Goal: Task Accomplishment & Management: Manage account settings

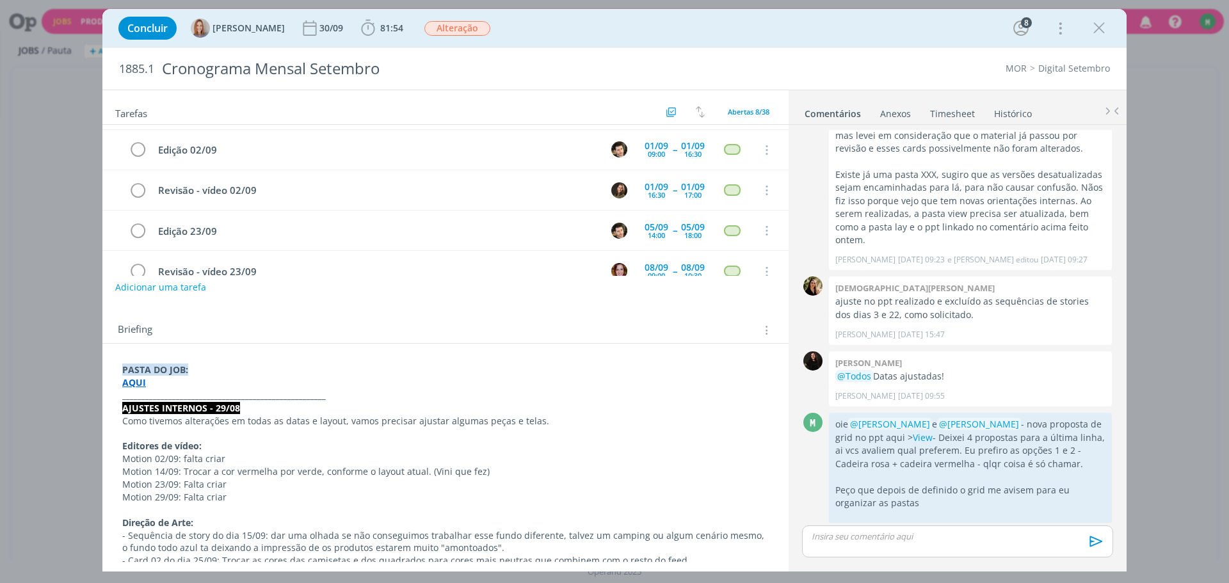
scroll to position [192, 0]
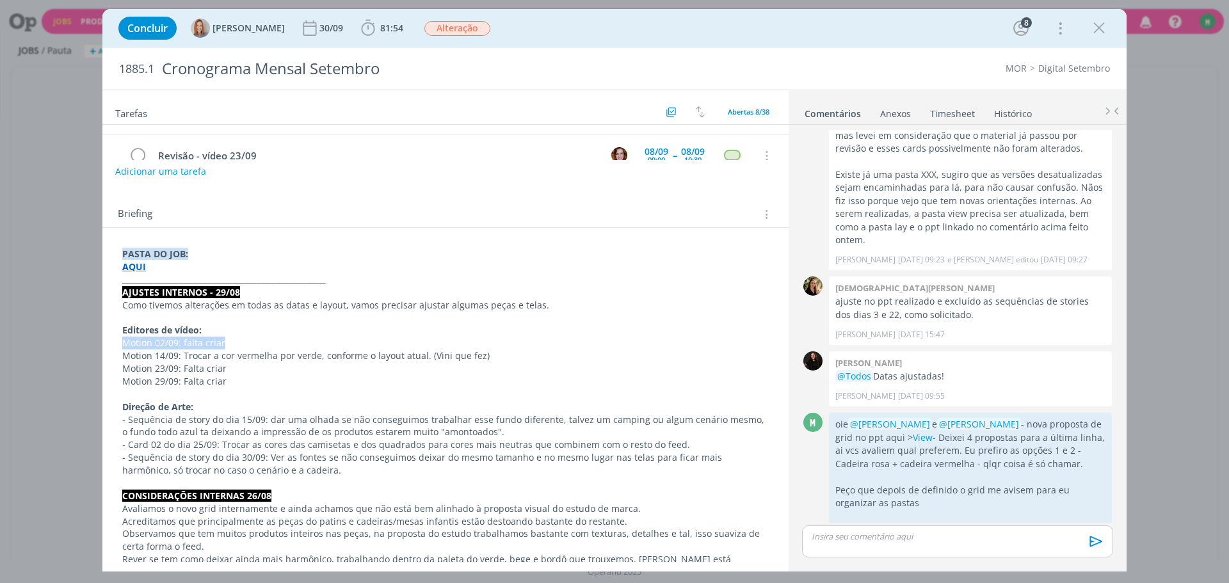
drag, startPoint x: 117, startPoint y: 340, endPoint x: 386, endPoint y: 343, distance: 268.8
click at [932, 431] on link "View" at bounding box center [923, 437] width 20 height 12
drag, startPoint x: 143, startPoint y: 358, endPoint x: 507, endPoint y: 351, distance: 364.8
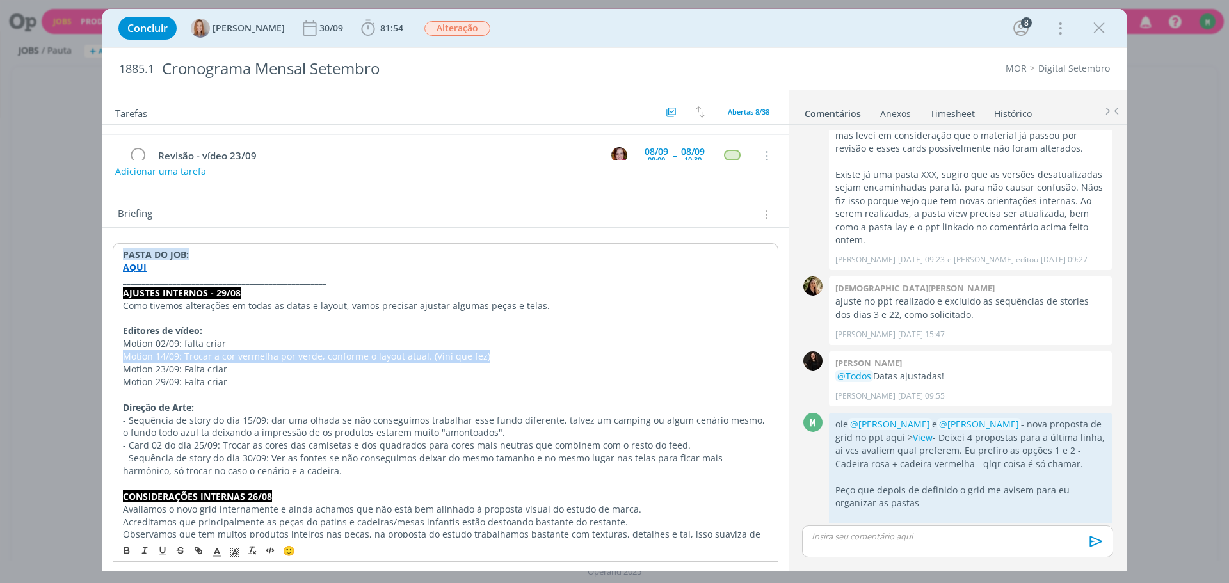
drag, startPoint x: 121, startPoint y: 368, endPoint x: 248, endPoint y: 377, distance: 127.0
click at [387, 380] on p "Motion 29/09: Falta criar" at bounding box center [445, 381] width 646 height 13
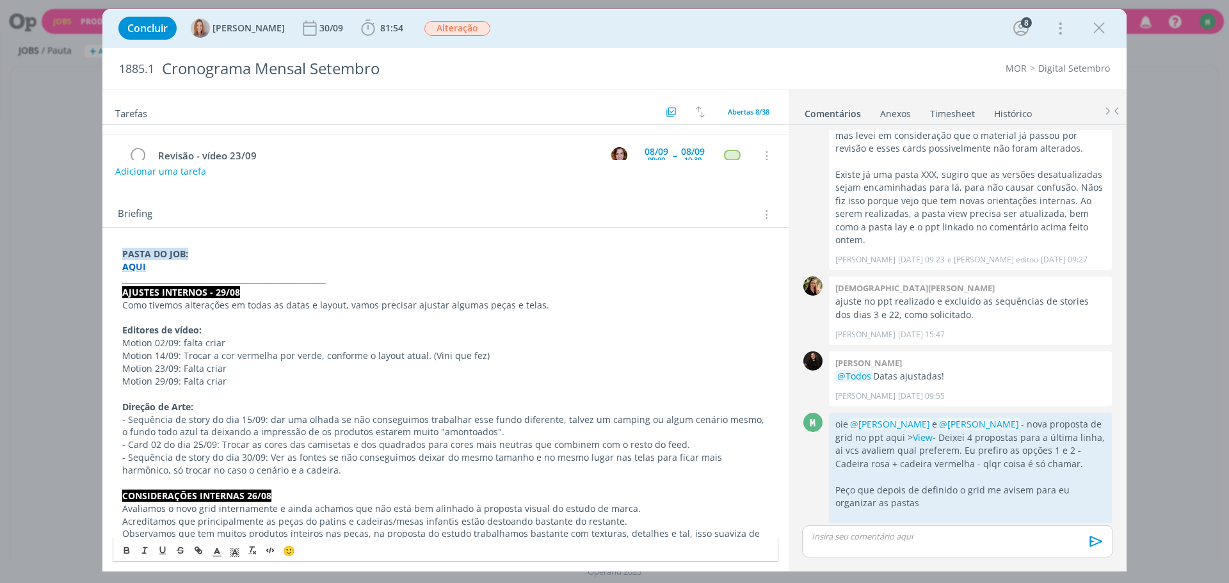
click at [239, 370] on p "Motion 23/09: Falta criar" at bounding box center [445, 368] width 646 height 13
drag, startPoint x: 205, startPoint y: 384, endPoint x: 106, endPoint y: 381, distance: 99.2
click at [308, 469] on p "- Sequência de story do dia 30/09: Ver as fontes se não conseguimos deixar do m…" at bounding box center [445, 464] width 646 height 26
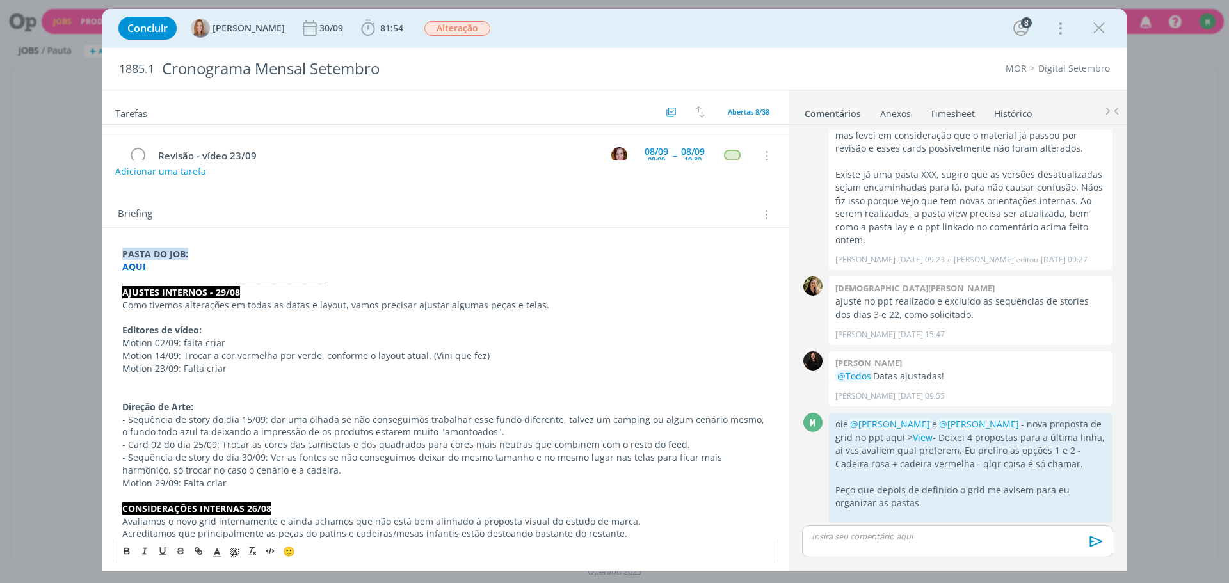
click at [195, 481] on span "- Motion 29/09: Falta criar" at bounding box center [177, 483] width 110 height 12
click at [257, 488] on p "- Motion 29/09: Falta criar" at bounding box center [445, 483] width 646 height 13
click at [175, 479] on span "- Motion 29/09: Falta criar" at bounding box center [177, 483] width 110 height 12
click at [243, 490] on p "dialog" at bounding box center [445, 496] width 646 height 13
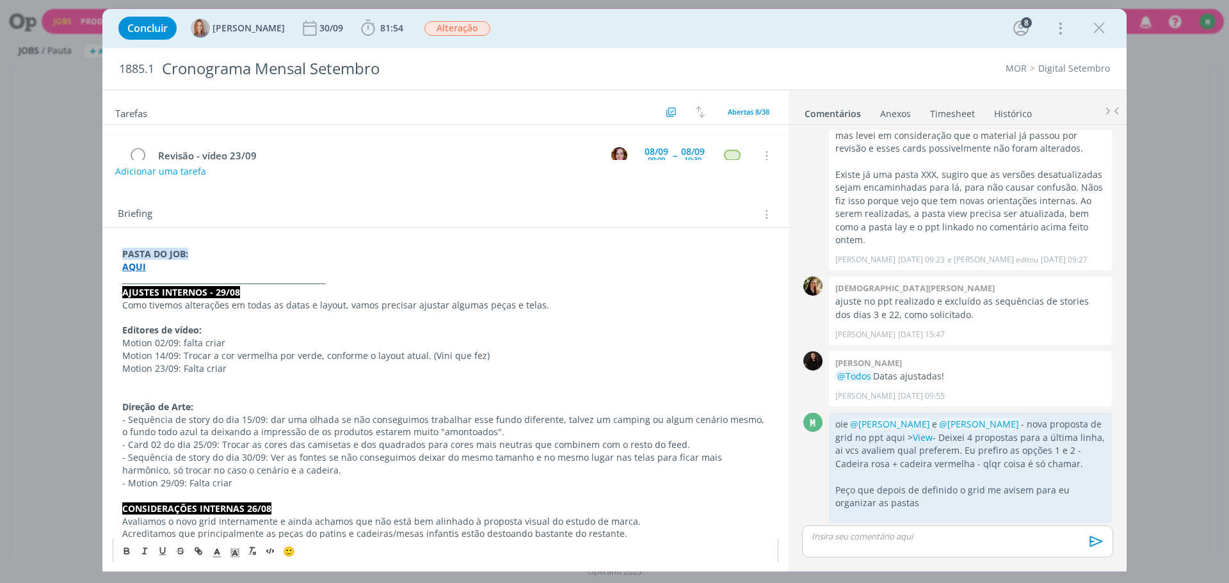
click at [243, 485] on p "- Motion 29/09: Falta criar" at bounding box center [445, 483] width 646 height 13
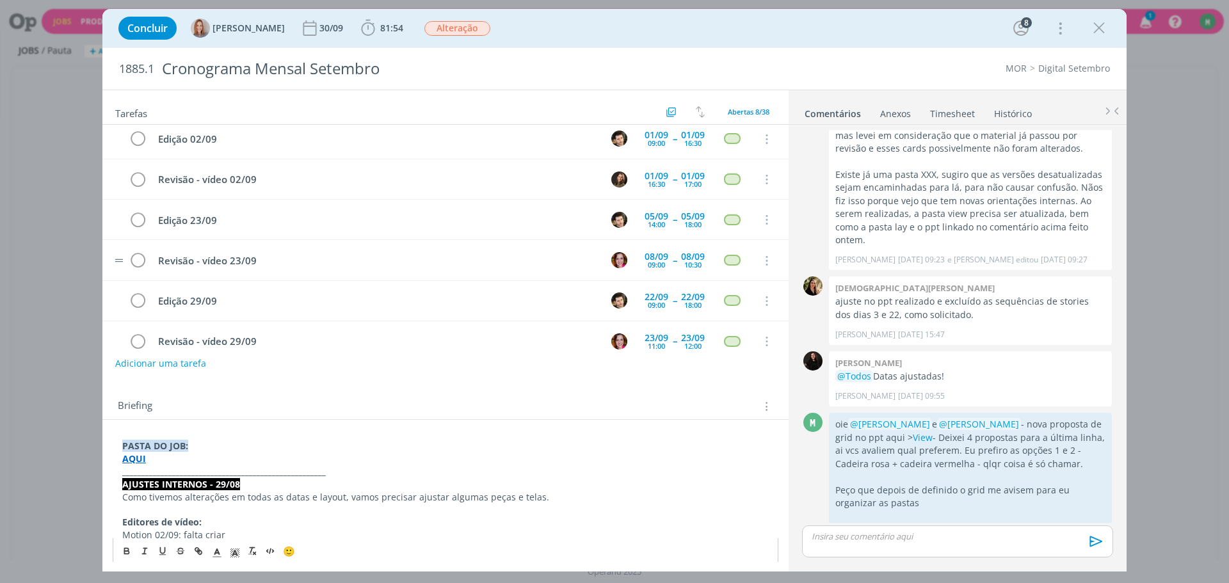
scroll to position [107, 0]
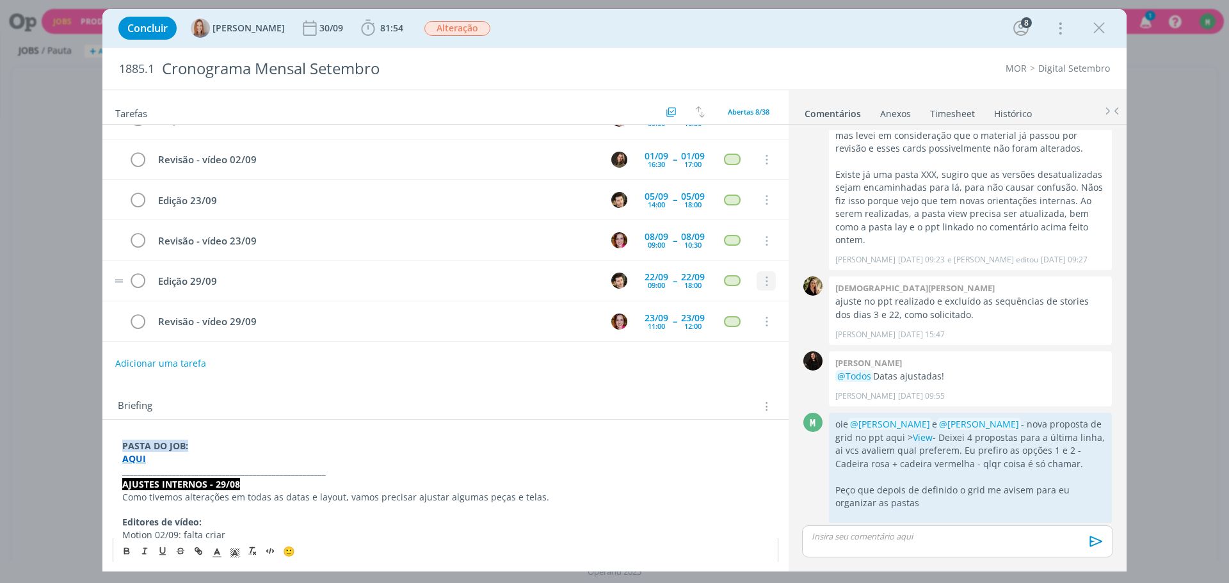
click at [760, 278] on icon "dialog" at bounding box center [765, 282] width 14 height 12
click at [737, 298] on link "Cancelar" at bounding box center [724, 303] width 101 height 20
click at [758, 282] on icon "dialog" at bounding box center [765, 282] width 14 height 12
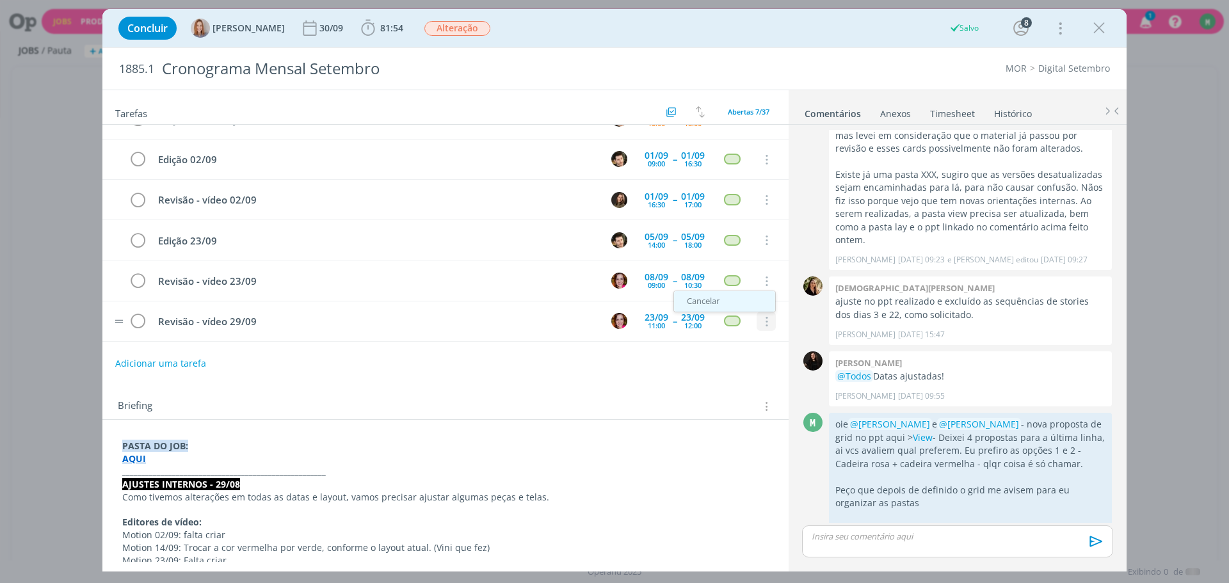
click at [738, 301] on link "Cancelar" at bounding box center [724, 301] width 101 height 20
click at [522, 303] on tr "Revisão - vídeo 23/09 [DATE] 09:00 -- [DATE] 10:30 Cancelar" at bounding box center [445, 321] width 686 height 40
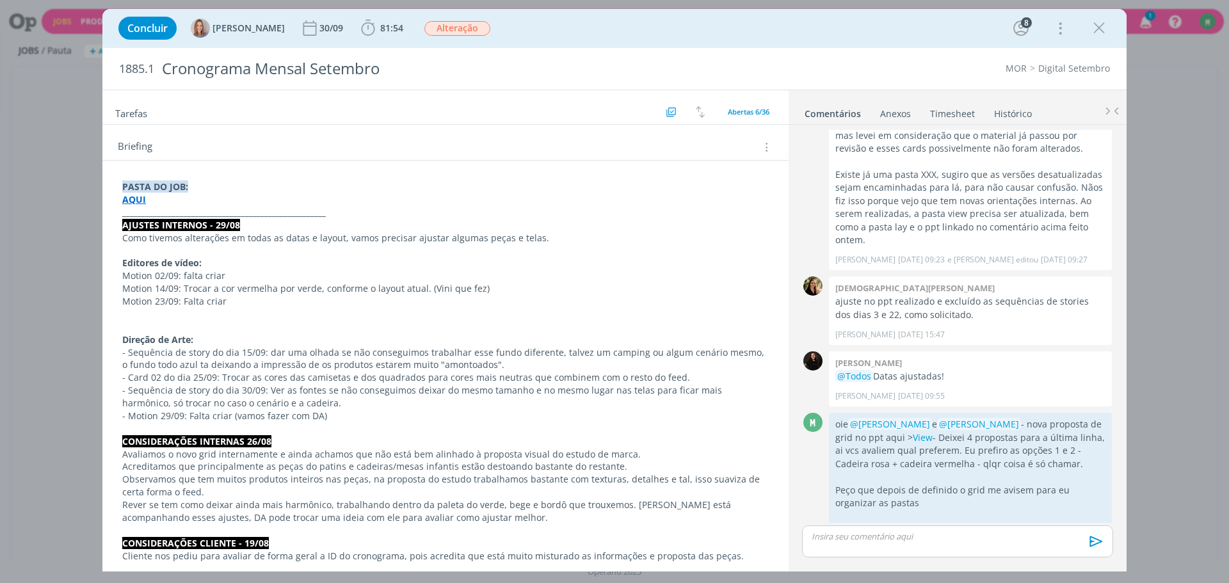
scroll to position [320, 0]
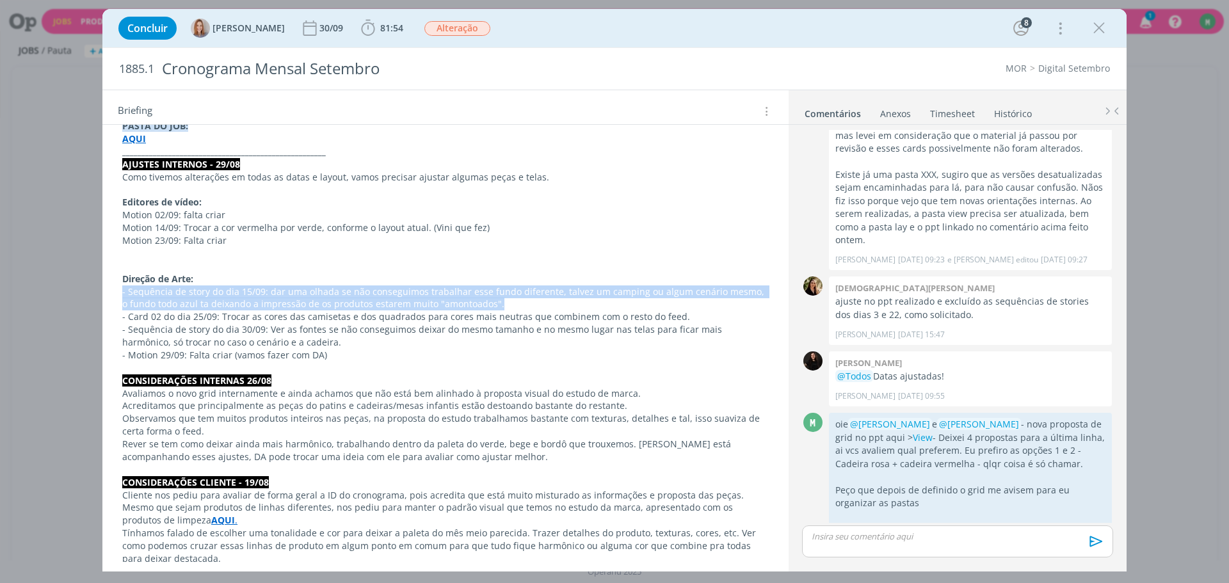
drag, startPoint x: 141, startPoint y: 289, endPoint x: 572, endPoint y: 304, distance: 431.0
click at [572, 304] on p "- Sequência de story do dia 15/09: dar uma olhada se não conseguimos trabalhar …" at bounding box center [445, 298] width 646 height 26
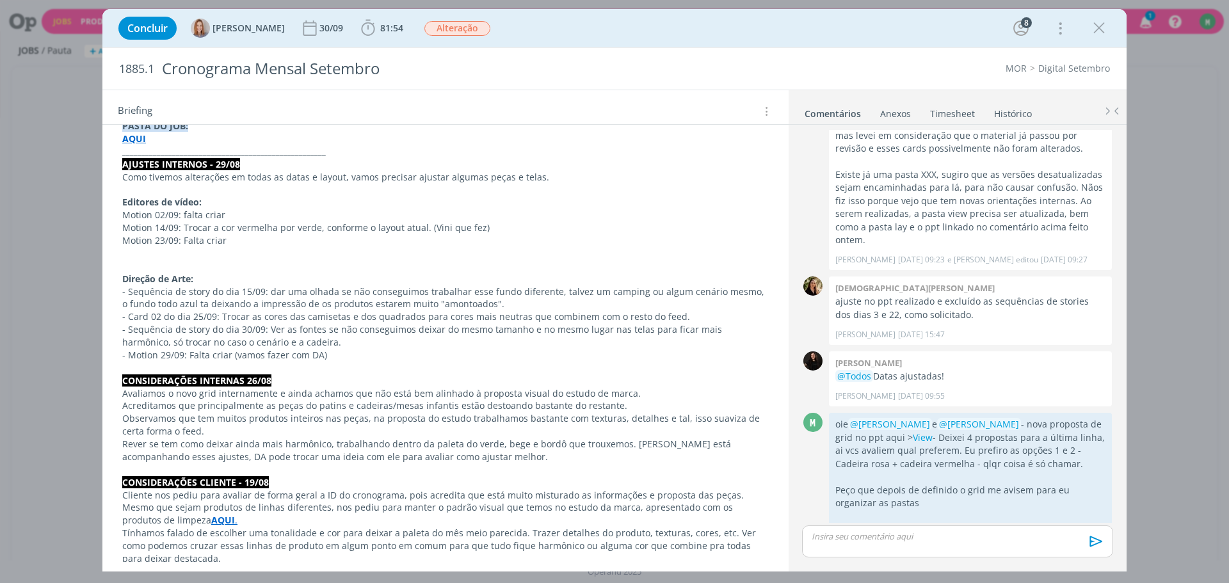
click at [196, 327] on p "- Sequência de story do dia 30/09: Ver as fontes se não conseguimos deixar do m…" at bounding box center [445, 336] width 646 height 26
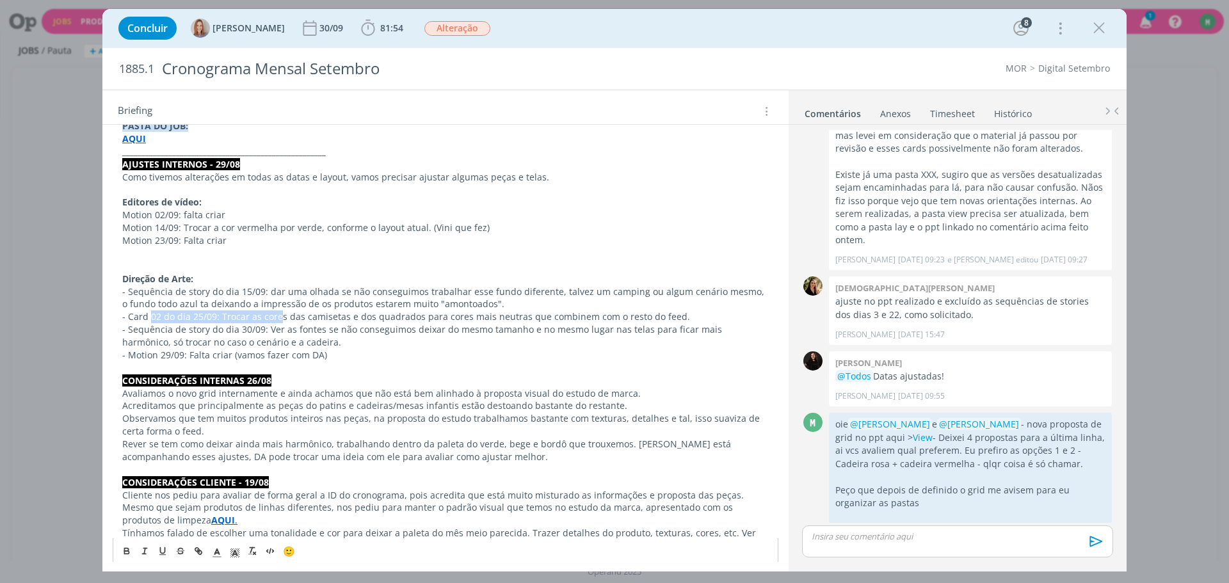
drag, startPoint x: 221, startPoint y: 311, endPoint x: 278, endPoint y: 313, distance: 57.6
click at [278, 313] on p "- Card 02 do dia 25/09: Trocar as cores das camisetas e dos quadrados para core…" at bounding box center [445, 316] width 646 height 13
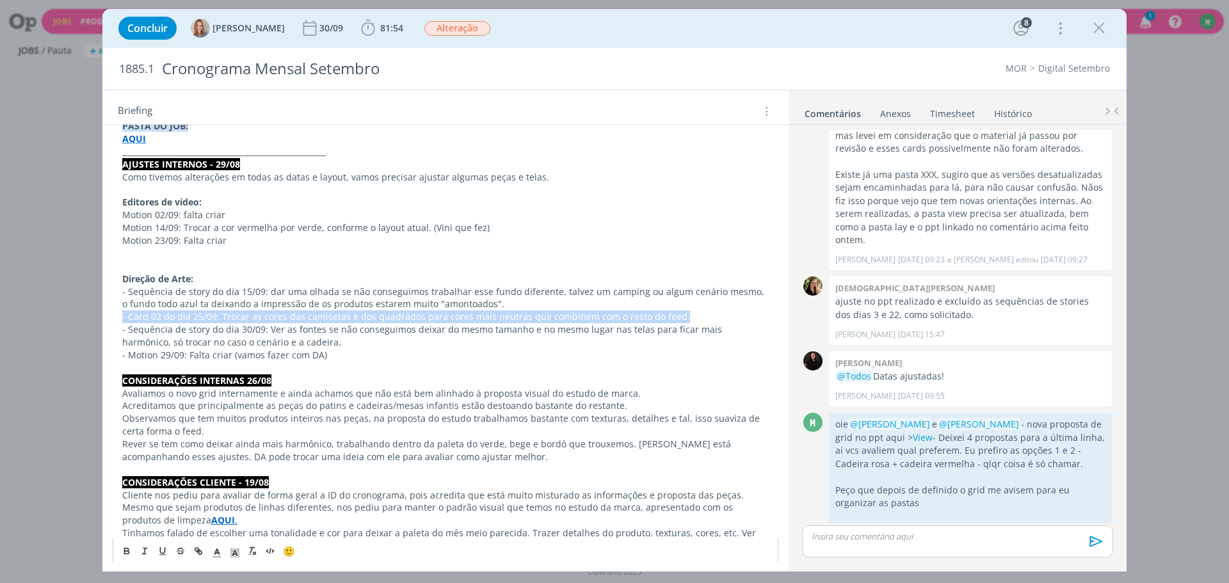
drag, startPoint x: 116, startPoint y: 315, endPoint x: 723, endPoint y: 317, distance: 606.0
click at [723, 317] on div "PASTA DO JOB: AQUI _____________________________________________________ AJUSTE…" at bounding box center [446, 558] width 666 height 886
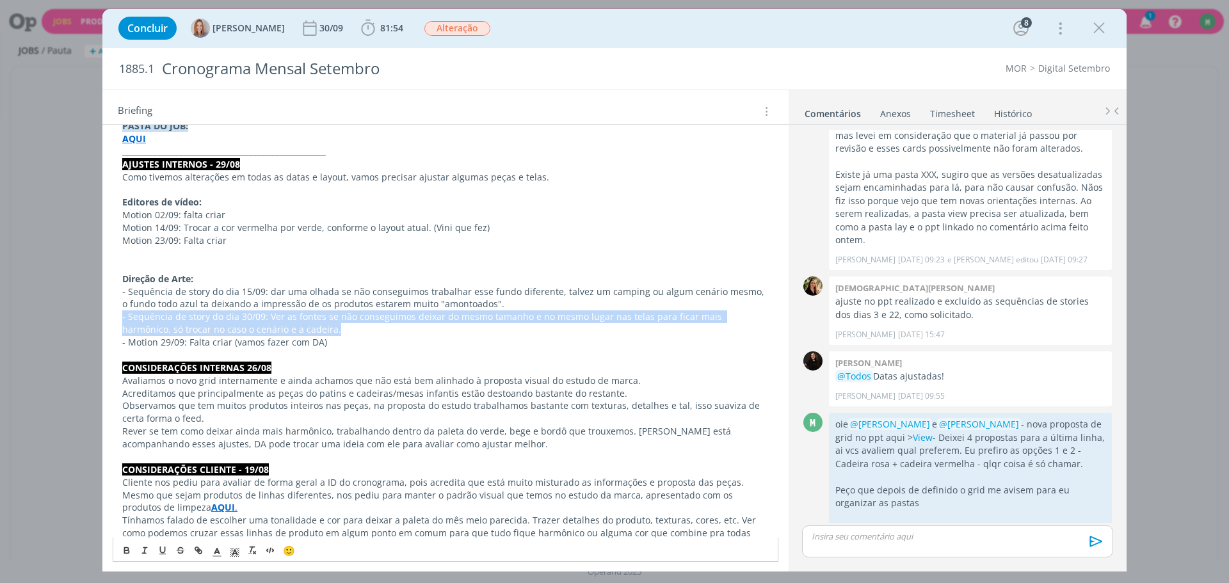
drag, startPoint x: 118, startPoint y: 319, endPoint x: 706, endPoint y: 326, distance: 588.2
click at [706, 326] on div "PASTA DO JOB: AQUI _____________________________________________________ AJUSTE…" at bounding box center [446, 552] width 666 height 874
